Goal: Check status: Check status

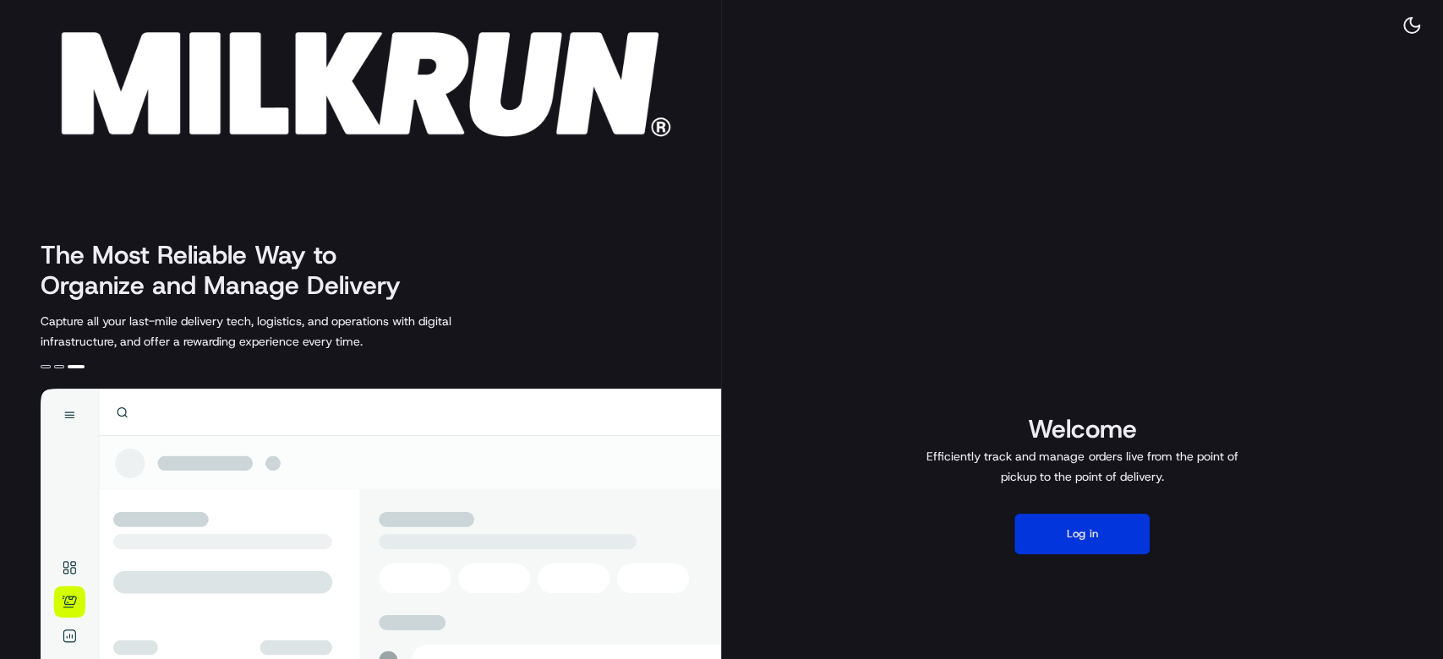
click at [1107, 528] on button "Log in" at bounding box center [1081, 534] width 135 height 41
